Goal: Transaction & Acquisition: Purchase product/service

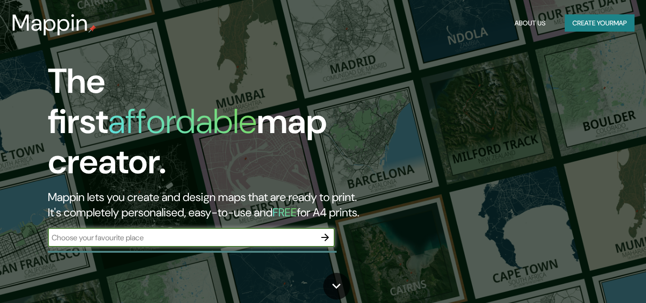
click at [324, 232] on icon "button" at bounding box center [324, 236] width 11 height 11
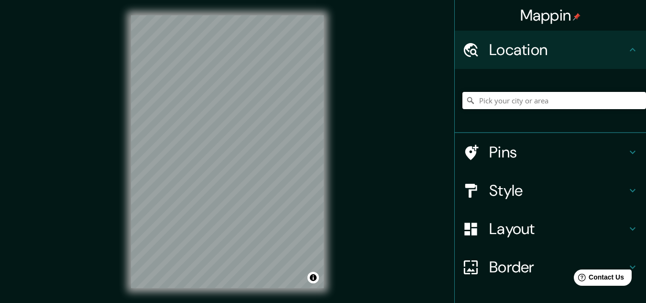
click at [481, 99] on input "Pick your city or area" at bounding box center [554, 100] width 184 height 17
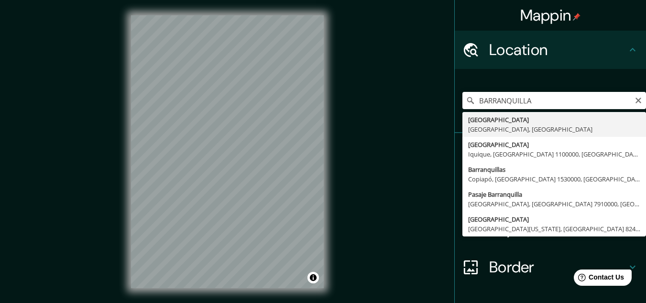
type input "[GEOGRAPHIC_DATA], [GEOGRAPHIC_DATA], [GEOGRAPHIC_DATA]"
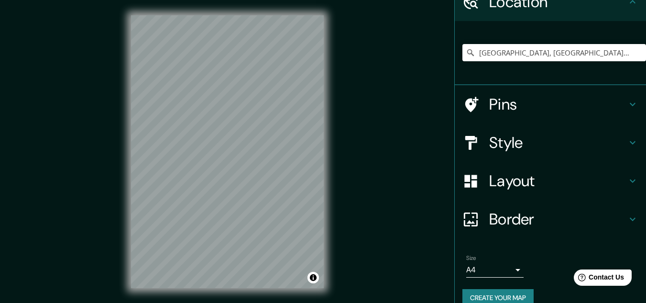
click at [498, 180] on h4 "Layout" at bounding box center [558, 180] width 138 height 19
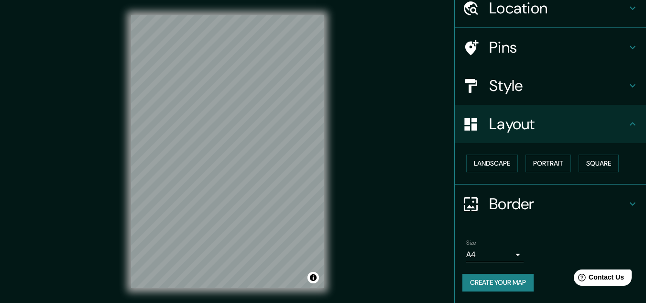
scroll to position [41, 0]
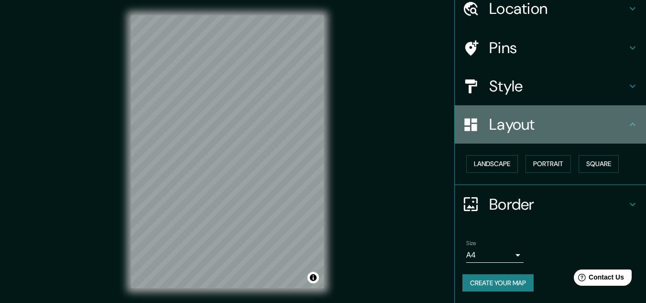
click at [492, 121] on h4 "Layout" at bounding box center [558, 124] width 138 height 19
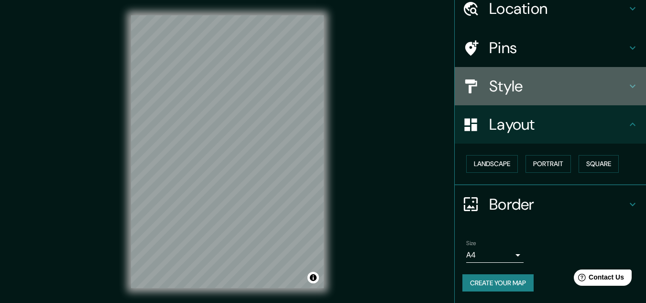
click at [491, 83] on h4 "Style" at bounding box center [558, 85] width 138 height 19
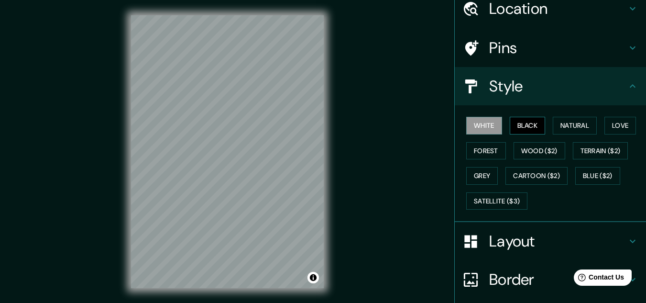
click at [515, 125] on button "Black" at bounding box center [528, 126] width 36 height 18
click at [543, 125] on div "White Black Natural Love Forest Wood ($2) Terrain ($2) Grey Cartoon ($2) Blue (…" at bounding box center [554, 163] width 184 height 100
click at [560, 126] on button "Natural" at bounding box center [575, 126] width 44 height 18
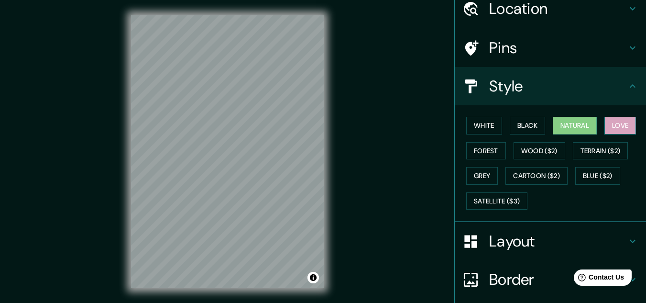
click at [611, 126] on button "Love" at bounding box center [620, 126] width 32 height 18
click at [599, 151] on button "Terrain ($2)" at bounding box center [600, 151] width 55 height 18
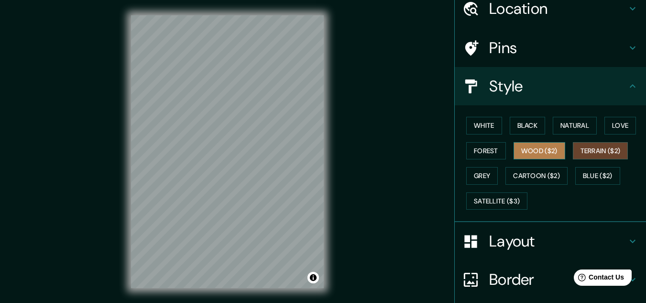
click at [544, 154] on button "Wood ($2)" at bounding box center [539, 151] width 52 height 18
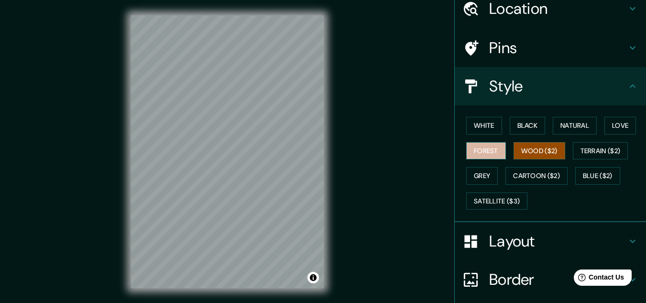
click at [476, 151] on button "Forest" at bounding box center [486, 151] width 40 height 18
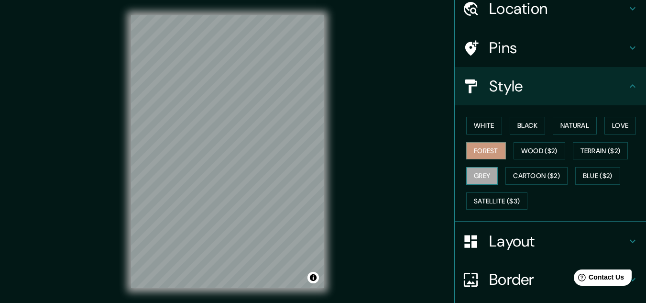
click at [482, 174] on button "Grey" at bounding box center [482, 176] width 32 height 18
click at [621, 123] on button "Love" at bounding box center [620, 126] width 32 height 18
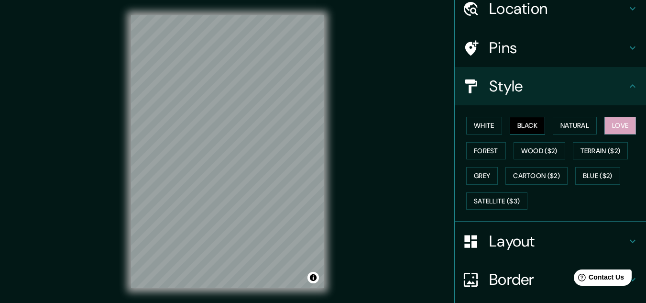
click at [516, 123] on button "Black" at bounding box center [528, 126] width 36 height 18
click at [471, 157] on button "Forest" at bounding box center [486, 151] width 40 height 18
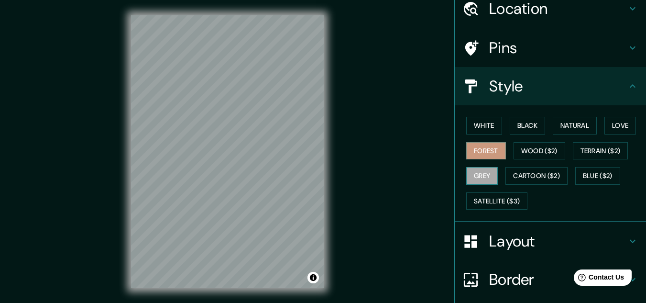
click at [479, 177] on button "Grey" at bounding box center [482, 176] width 32 height 18
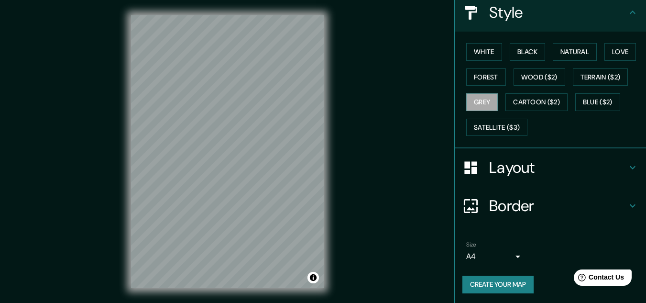
scroll to position [117, 0]
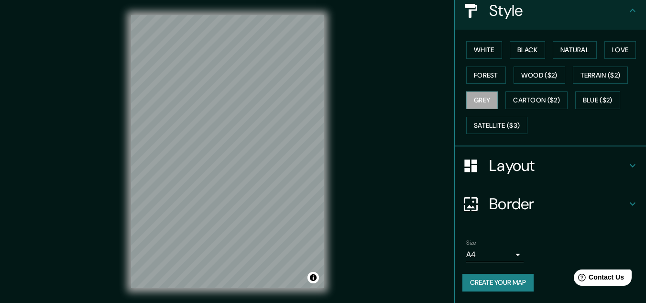
click at [506, 276] on button "Create your map" at bounding box center [497, 282] width 71 height 18
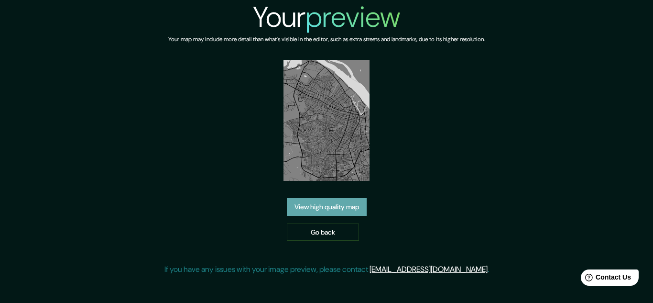
click at [352, 201] on link "View high quality map" at bounding box center [327, 207] width 80 height 18
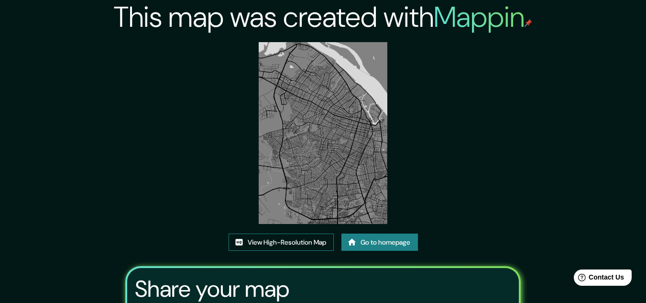
click at [307, 239] on link "View High-Resolution Map" at bounding box center [280, 242] width 105 height 18
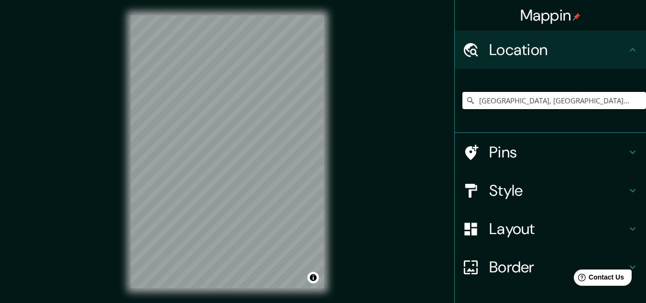
click at [593, 103] on input "[GEOGRAPHIC_DATA], [GEOGRAPHIC_DATA], [GEOGRAPHIC_DATA]" at bounding box center [554, 100] width 184 height 17
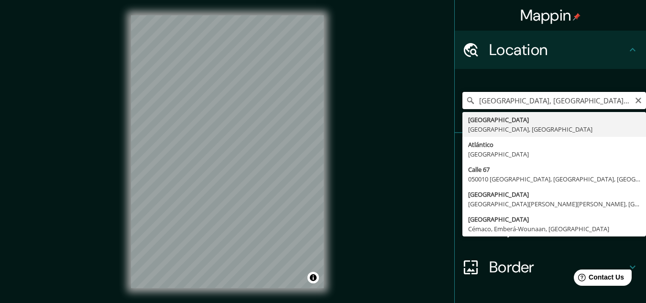
type input "[GEOGRAPHIC_DATA], [GEOGRAPHIC_DATA], [GEOGRAPHIC_DATA]"
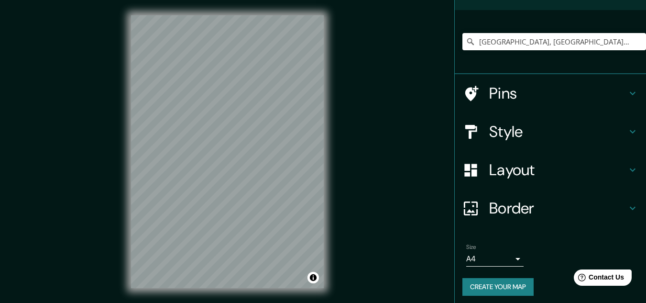
scroll to position [63, 0]
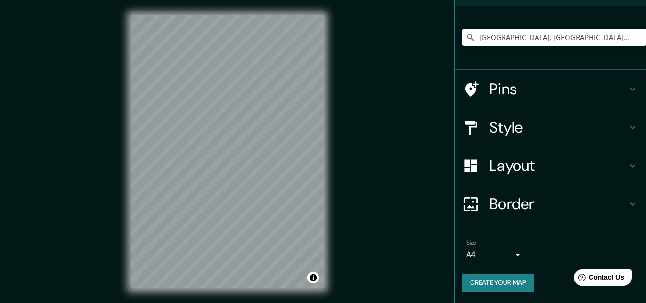
click at [491, 279] on button "Create your map" at bounding box center [497, 282] width 71 height 18
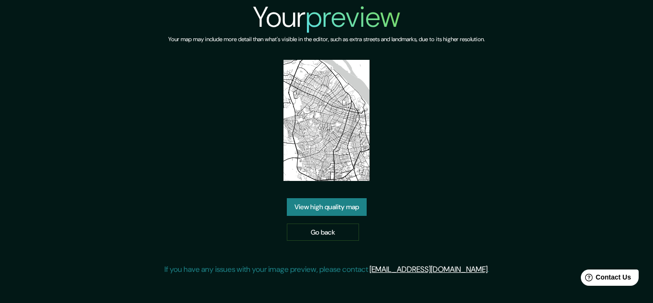
click at [315, 87] on img at bounding box center [326, 120] width 86 height 121
click at [343, 202] on link "View high quality map" at bounding box center [327, 207] width 80 height 18
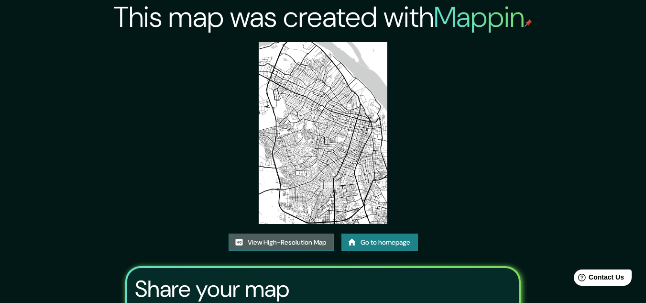
click at [282, 235] on link "View High-Resolution Map" at bounding box center [280, 242] width 105 height 18
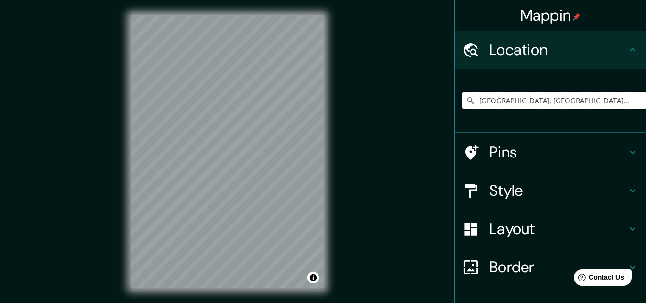
click at [599, 99] on input "[GEOGRAPHIC_DATA], [GEOGRAPHIC_DATA], [GEOGRAPHIC_DATA]" at bounding box center [554, 100] width 184 height 17
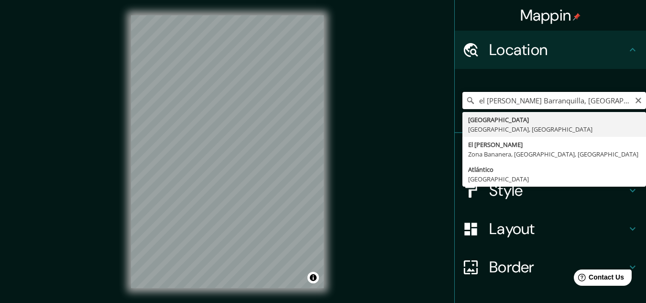
type input "[GEOGRAPHIC_DATA], [GEOGRAPHIC_DATA], [GEOGRAPHIC_DATA]"
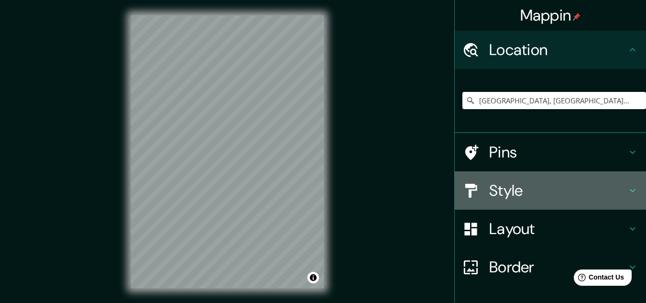
click at [489, 185] on h4 "Style" at bounding box center [558, 190] width 138 height 19
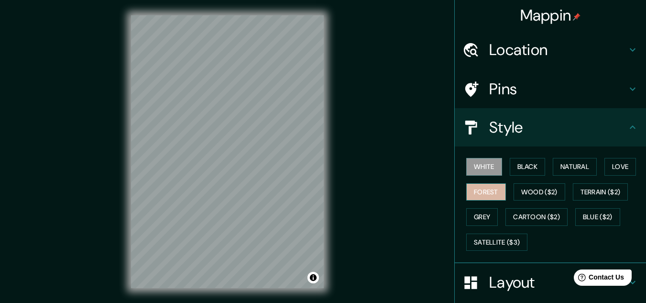
click at [484, 193] on button "Forest" at bounding box center [486, 192] width 40 height 18
click at [522, 168] on button "Black" at bounding box center [528, 167] width 36 height 18
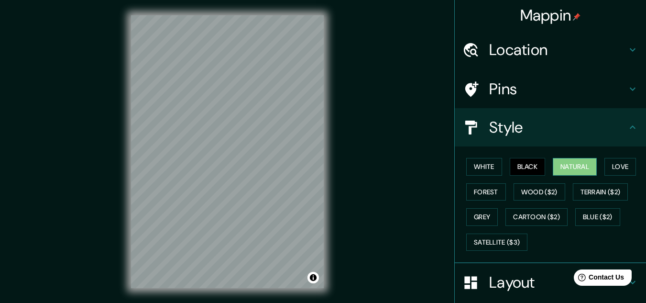
click at [564, 165] on button "Natural" at bounding box center [575, 167] width 44 height 18
click at [496, 239] on button "Satellite ($3)" at bounding box center [496, 242] width 61 height 18
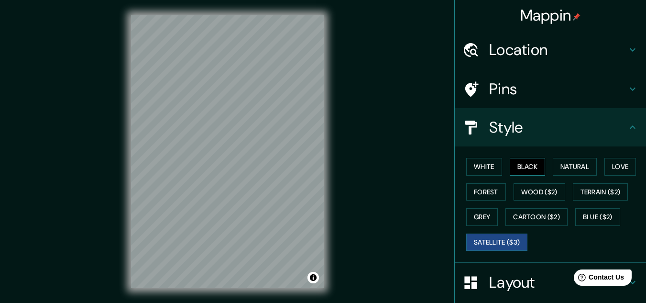
click at [517, 161] on button "Black" at bounding box center [528, 167] width 36 height 18
click at [479, 169] on button "White" at bounding box center [484, 167] width 36 height 18
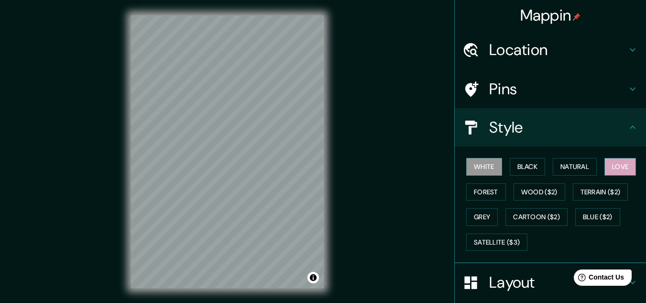
click at [621, 160] on button "Love" at bounding box center [620, 167] width 32 height 18
click at [584, 188] on button "Terrain ($2)" at bounding box center [600, 192] width 55 height 18
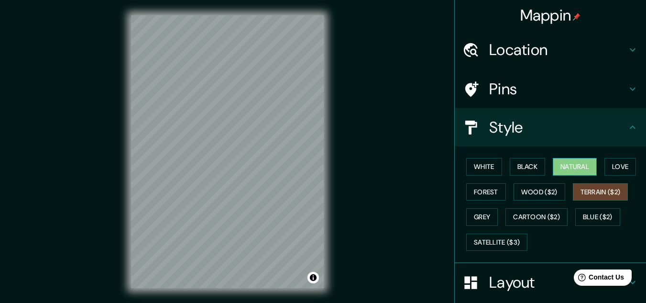
click at [559, 169] on button "Natural" at bounding box center [575, 167] width 44 height 18
click at [472, 170] on button "White" at bounding box center [484, 167] width 36 height 18
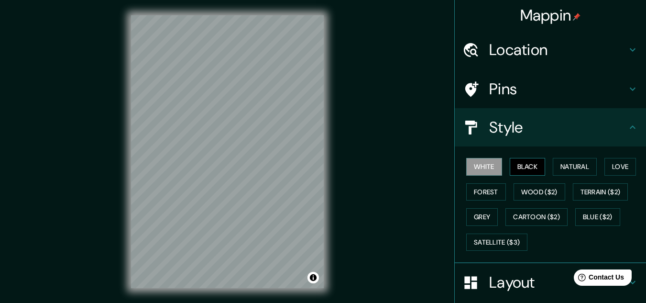
click at [520, 163] on button "Black" at bounding box center [528, 167] width 36 height 18
click at [492, 184] on button "Forest" at bounding box center [486, 192] width 40 height 18
click at [479, 169] on button "White" at bounding box center [484, 167] width 36 height 18
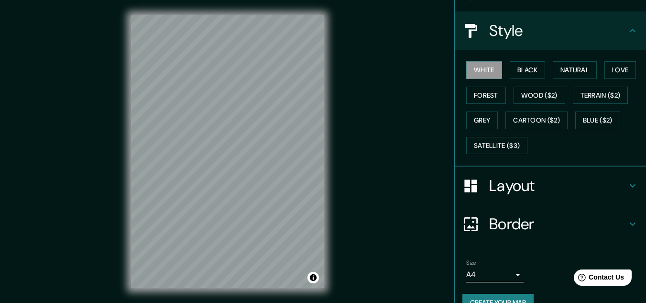
scroll to position [117, 0]
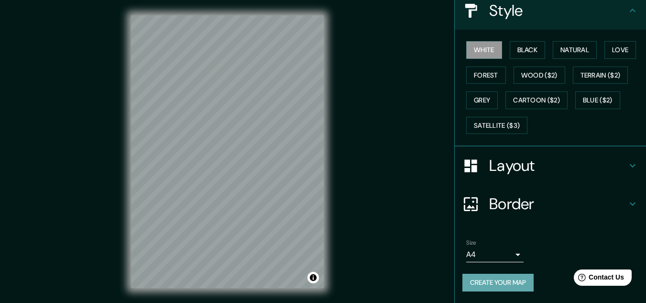
click at [492, 279] on button "Create your map" at bounding box center [497, 282] width 71 height 18
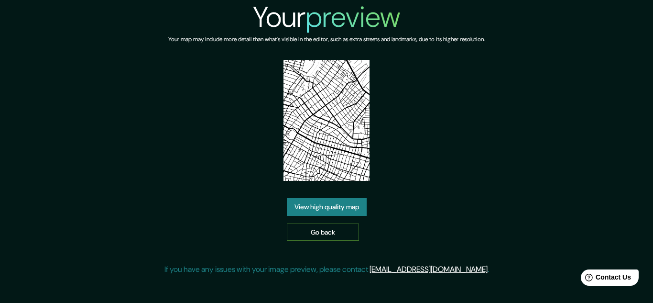
click at [330, 229] on link "Go back" at bounding box center [323, 232] width 72 height 18
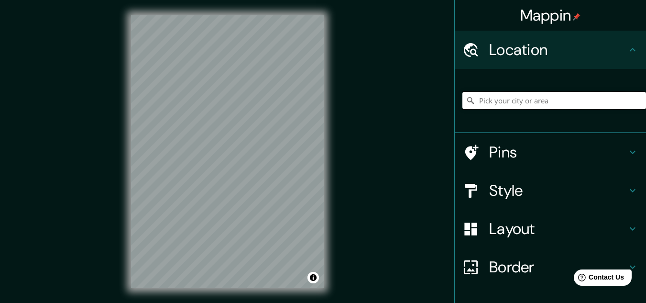
click at [550, 97] on input "Pick your city or area" at bounding box center [554, 100] width 184 height 17
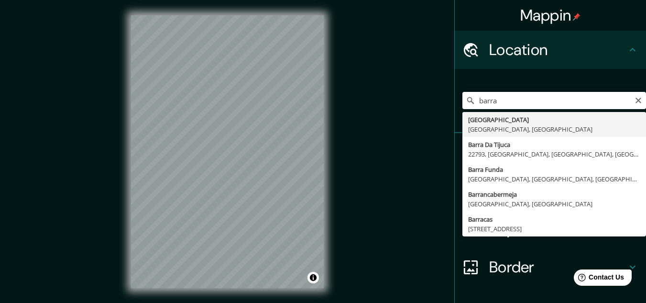
type input "[GEOGRAPHIC_DATA], [GEOGRAPHIC_DATA], [GEOGRAPHIC_DATA]"
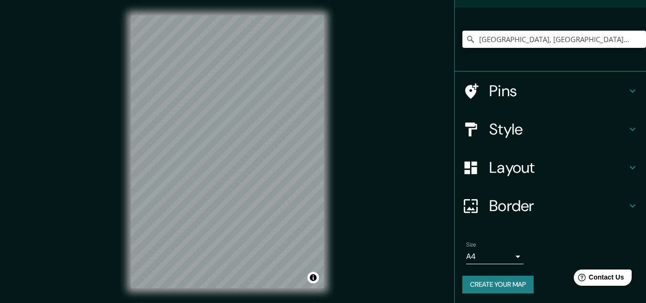
scroll to position [63, 0]
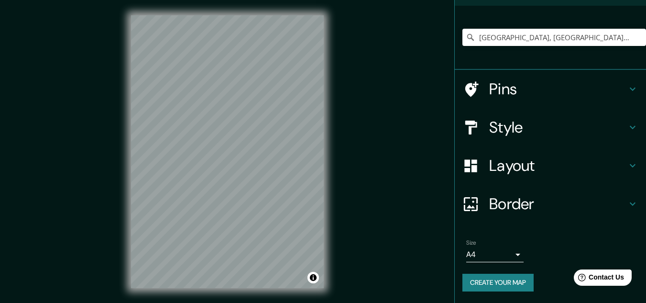
click at [489, 130] on h4 "Style" at bounding box center [558, 127] width 138 height 19
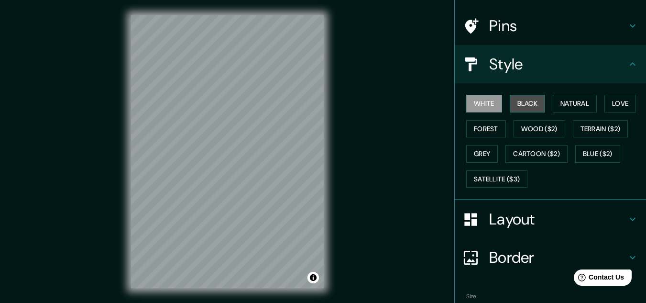
click at [510, 101] on button "Black" at bounding box center [528, 104] width 36 height 18
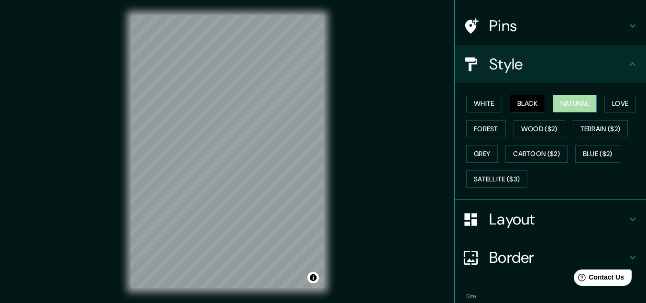
click at [559, 103] on button "Natural" at bounding box center [575, 104] width 44 height 18
click at [608, 103] on button "Love" at bounding box center [620, 104] width 32 height 18
click at [581, 104] on button "Natural" at bounding box center [575, 104] width 44 height 18
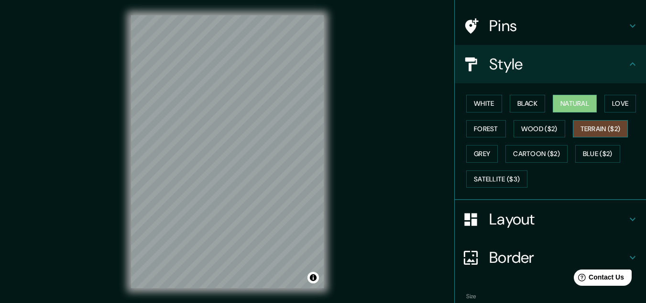
click at [581, 124] on button "Terrain ($2)" at bounding box center [600, 129] width 55 height 18
click at [583, 148] on button "Blue ($2)" at bounding box center [597, 154] width 45 height 18
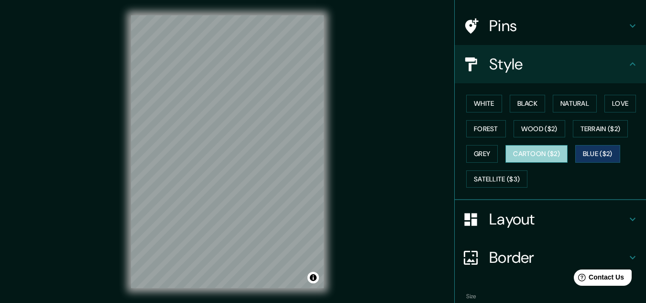
click at [548, 153] on button "Cartoon ($2)" at bounding box center [536, 154] width 62 height 18
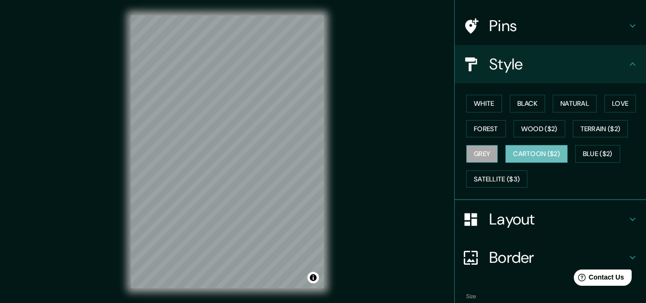
click at [473, 150] on button "Grey" at bounding box center [482, 154] width 32 height 18
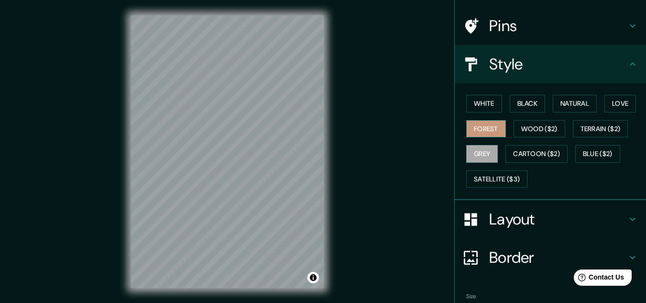
click at [471, 129] on button "Forest" at bounding box center [486, 129] width 40 height 18
click at [482, 153] on button "Grey" at bounding box center [482, 154] width 32 height 18
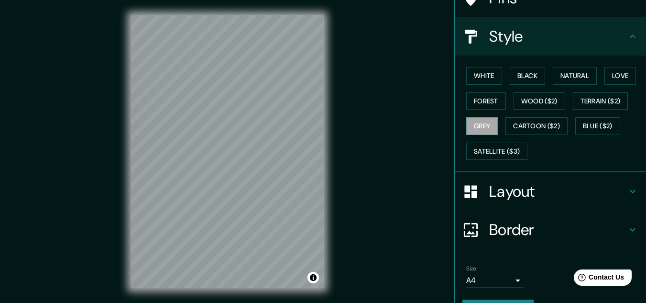
scroll to position [117, 0]
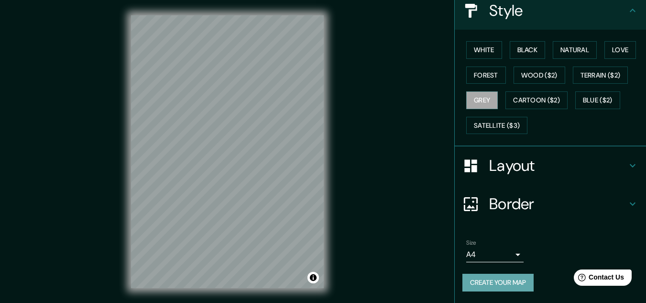
click at [494, 280] on button "Create your map" at bounding box center [497, 282] width 71 height 18
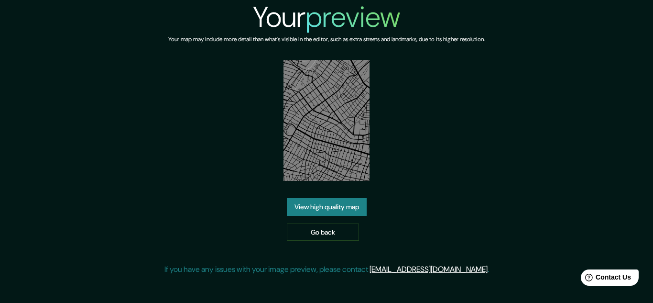
click at [317, 198] on link "View high quality map" at bounding box center [327, 207] width 80 height 18
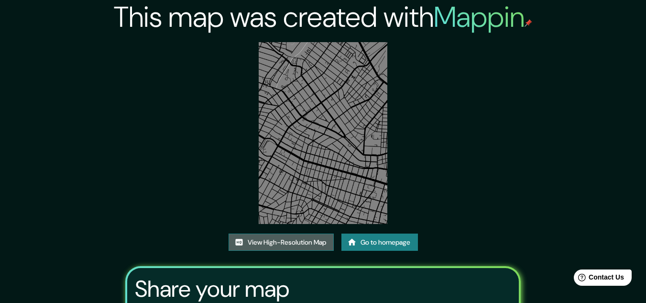
click at [271, 238] on link "View High-Resolution Map" at bounding box center [280, 242] width 105 height 18
